Goal: Find specific page/section: Find specific page/section

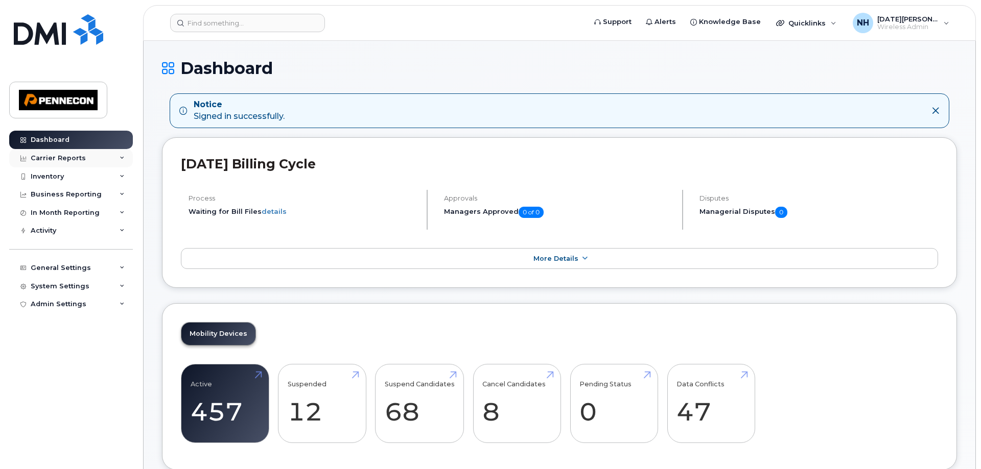
click at [118, 158] on div "Carrier Reports" at bounding box center [71, 158] width 124 height 18
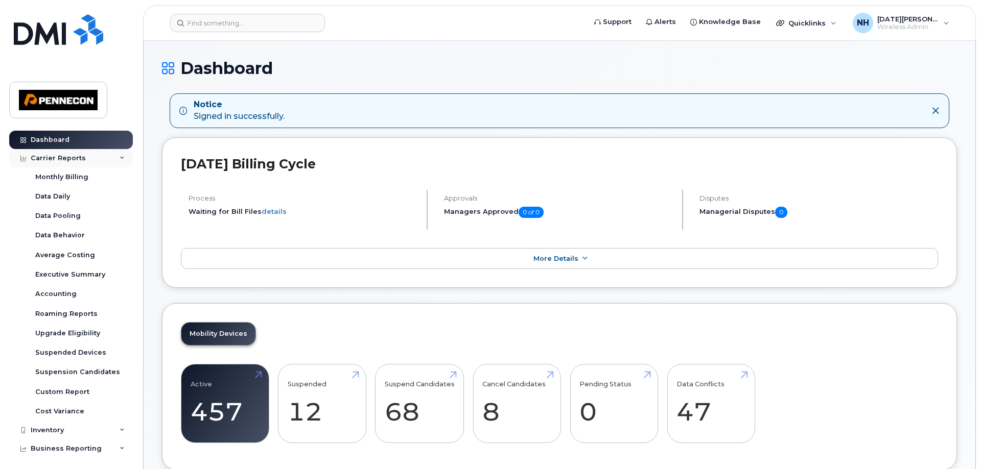
click at [120, 154] on div "Carrier Reports" at bounding box center [71, 158] width 124 height 18
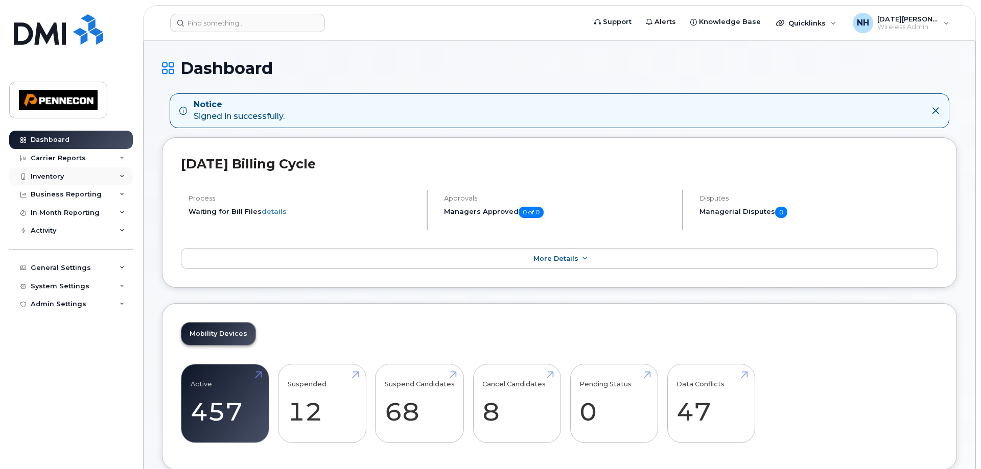
click at [122, 181] on div "Inventory" at bounding box center [71, 177] width 124 height 18
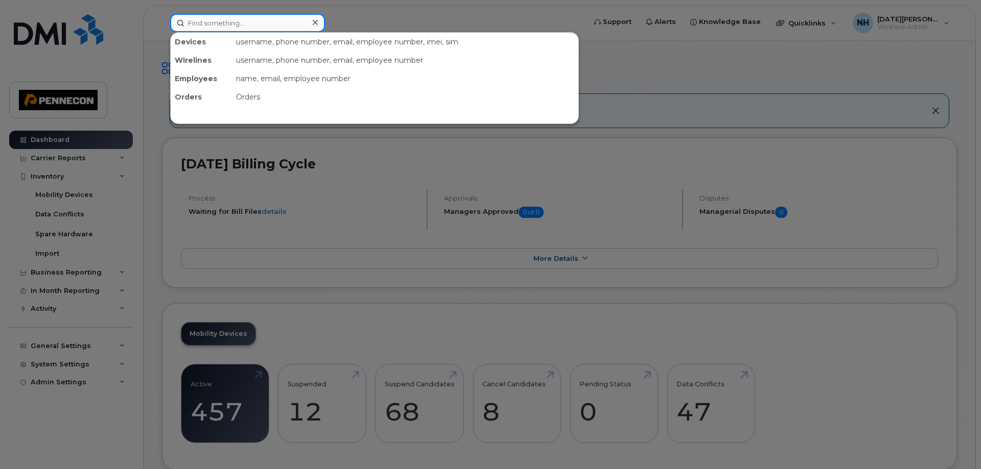
click at [245, 27] on input at bounding box center [247, 23] width 155 height 18
type input "t"
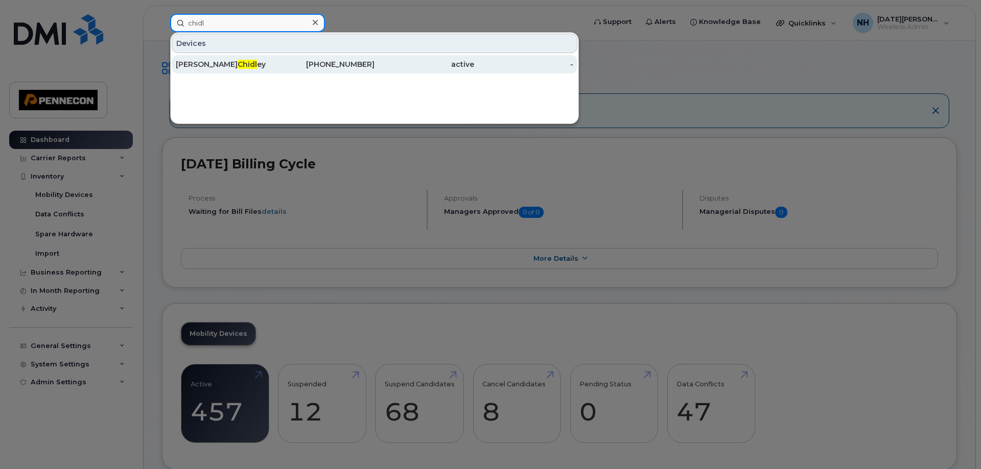
type input "chidl"
click at [247, 66] on div "[PERSON_NAME] ey" at bounding box center [226, 64] width 100 height 10
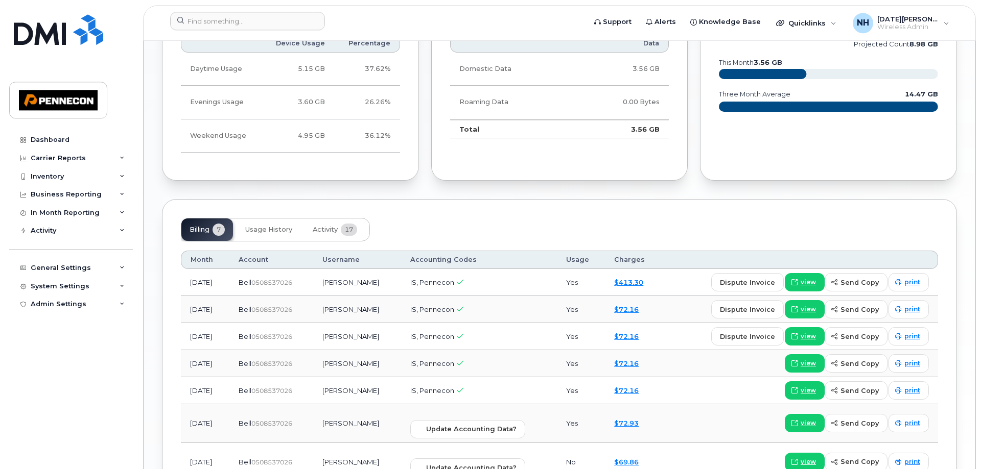
scroll to position [886, 0]
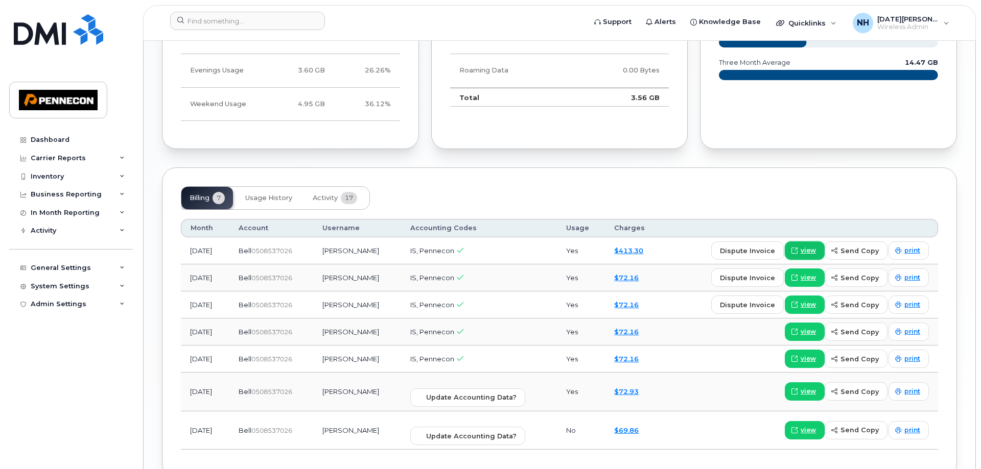
click at [799, 252] on span at bounding box center [794, 250] width 9 height 9
